Goal: Task Accomplishment & Management: Manage account settings

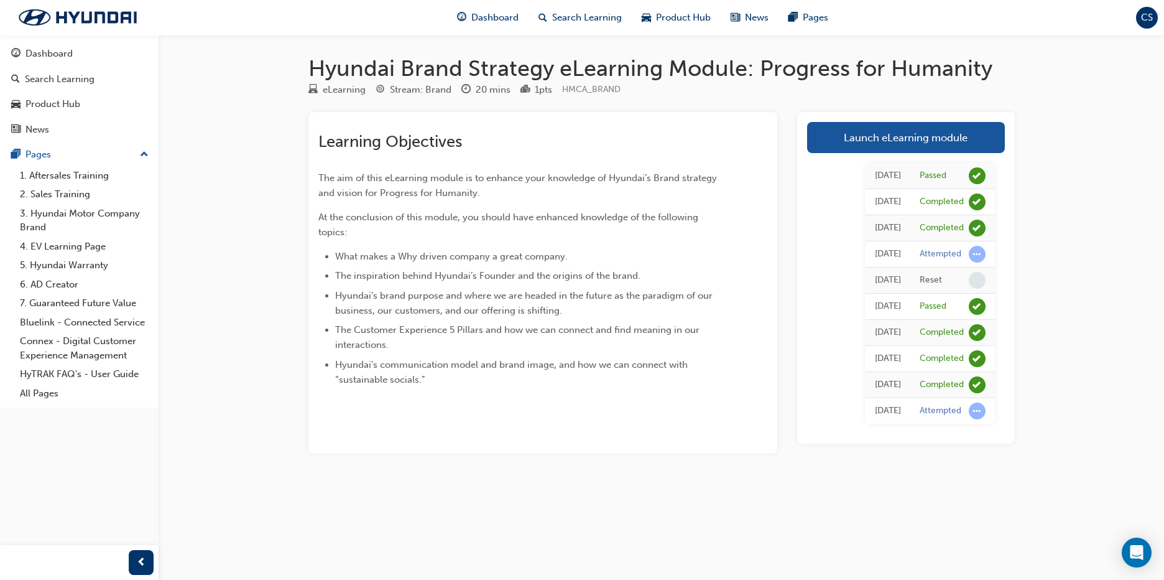
click at [56, 34] on div "Dashboard Search Learning Product Hub News Pages CS" at bounding box center [582, 17] width 1164 height 35
click at [54, 47] on div "Dashboard" at bounding box center [49, 54] width 47 height 14
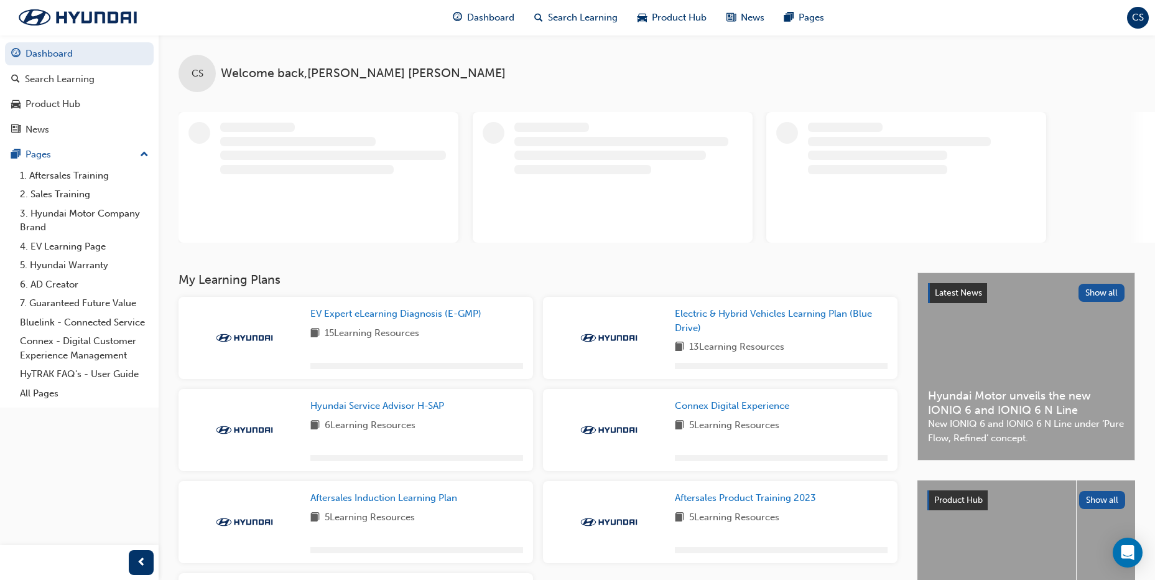
click at [1140, 11] on span "CS" at bounding box center [1138, 18] width 12 height 14
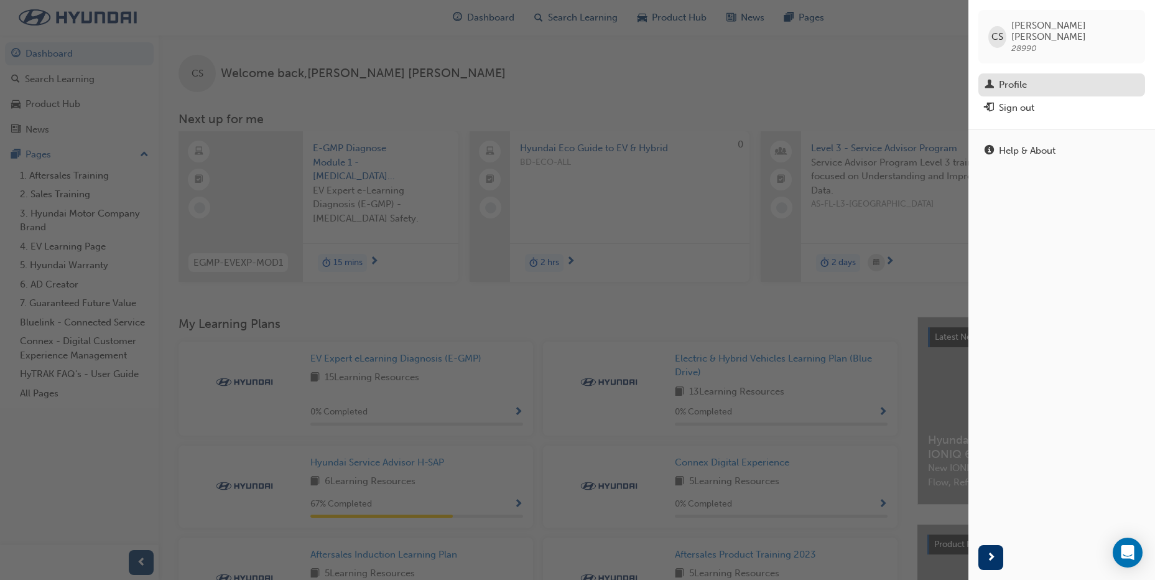
click at [1043, 77] on div "Profile" at bounding box center [1062, 85] width 154 height 16
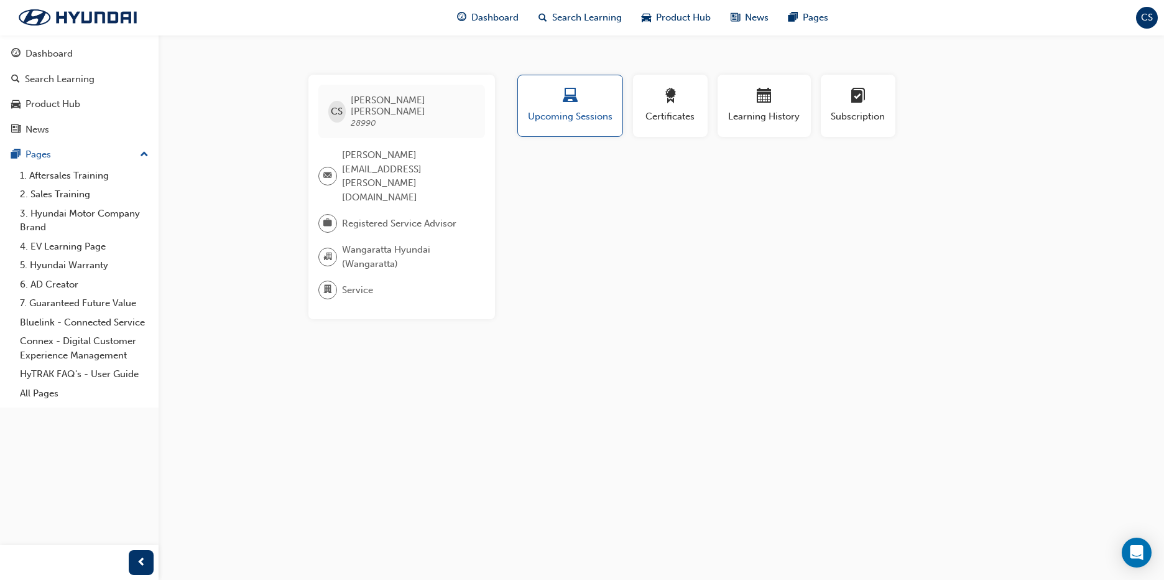
click at [376, 118] on span "28990" at bounding box center [364, 123] width 26 height 11
click at [368, 155] on span "[PERSON_NAME][EMAIL_ADDRESS][PERSON_NAME][DOMAIN_NAME]" at bounding box center [408, 176] width 133 height 56
click at [364, 283] on span "Service" at bounding box center [357, 290] width 31 height 14
click at [394, 243] on span "Wangaratta Hyundai (Wangaratta)" at bounding box center [408, 257] width 133 height 28
click at [412, 216] on span "Registered Service Advisor" at bounding box center [399, 223] width 114 height 14
